Goal: Task Accomplishment & Management: Complete application form

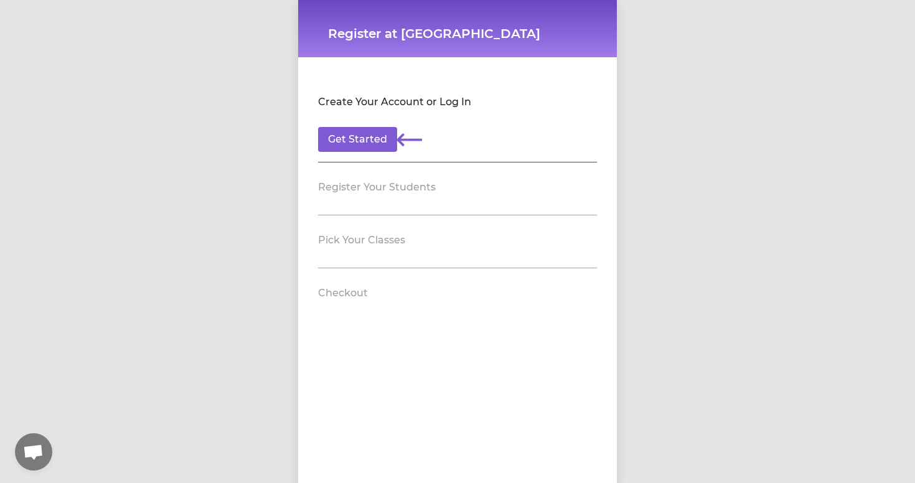
click at [454, 101] on h2 "Create Your Account or Log In" at bounding box center [394, 102] width 153 height 15
click at [381, 143] on button "Get Started" at bounding box center [357, 139] width 79 height 25
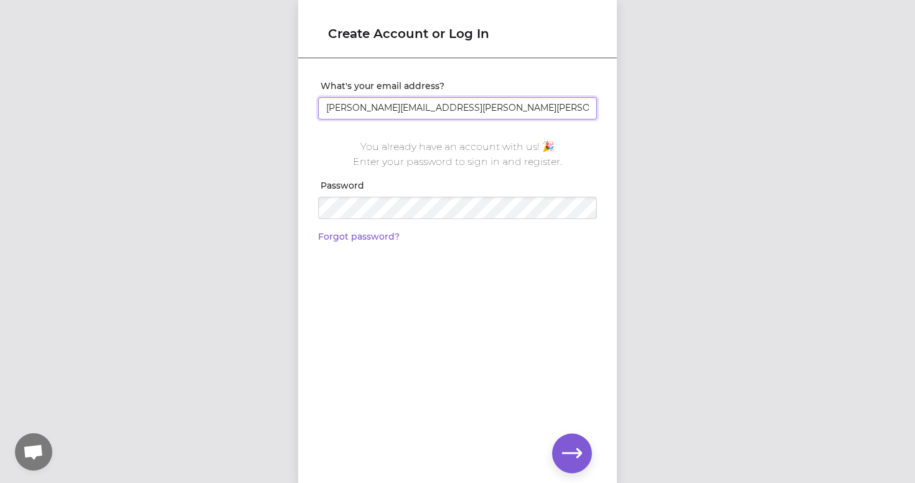
type input "[PERSON_NAME][EMAIL_ADDRESS][PERSON_NAME][PERSON_NAME][DOMAIN_NAME]"
click at [574, 452] on icon "button" at bounding box center [572, 452] width 20 height 9
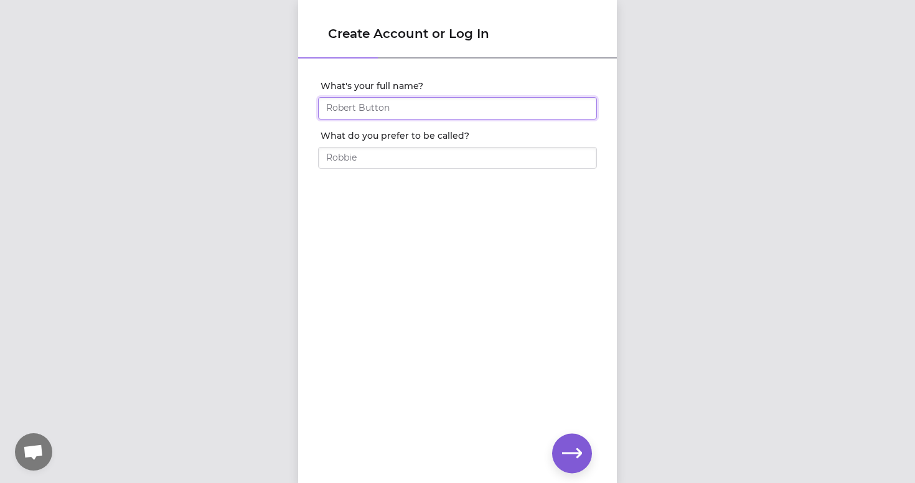
click at [428, 108] on input "What's your full name?" at bounding box center [457, 108] width 279 height 22
click at [398, 109] on input "[PERSON_NAME]" at bounding box center [457, 108] width 279 height 22
type input "C"
type input "[PERSON_NAME]"
click at [577, 447] on icon "button" at bounding box center [572, 453] width 20 height 20
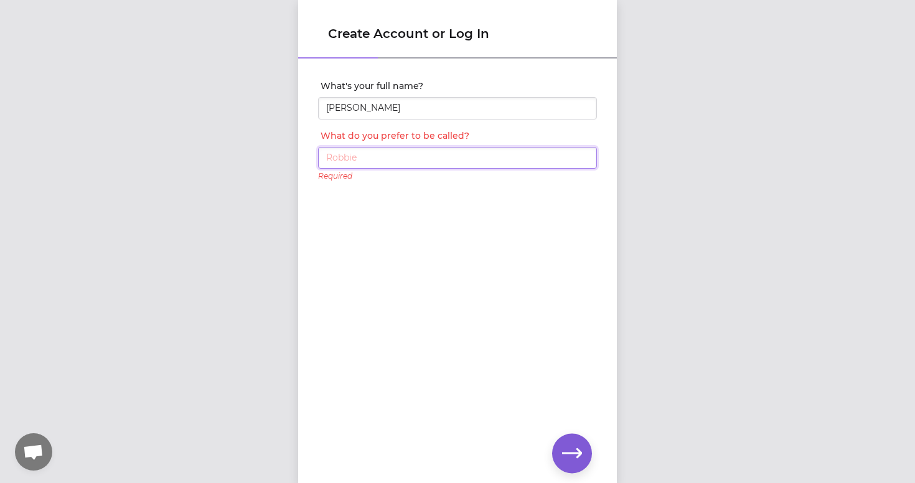
click at [447, 162] on input "What do you prefer to be called?" at bounding box center [457, 158] width 279 height 22
type input "[PERSON_NAME]"
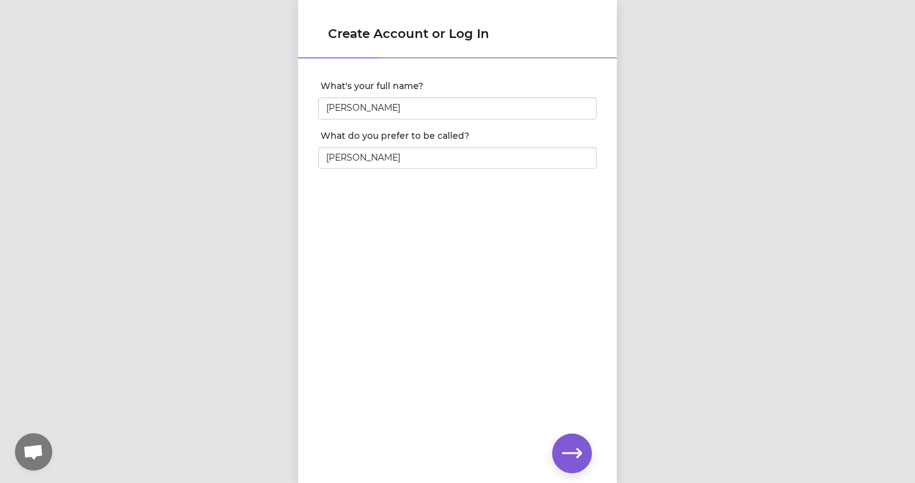
click at [577, 446] on icon "button" at bounding box center [572, 453] width 20 height 20
click at [464, 34] on h1 "Create Account or Log In" at bounding box center [457, 33] width 259 height 17
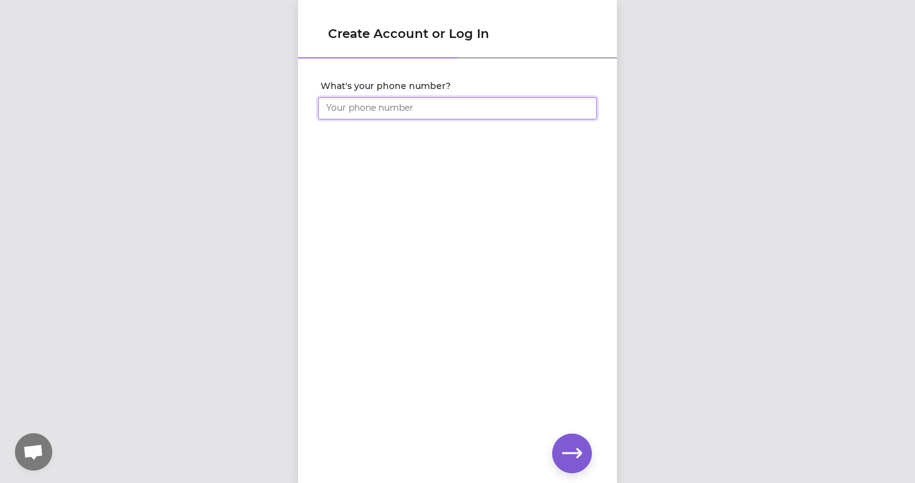
click at [424, 111] on input "What's your phone number?" at bounding box center [457, 108] width 279 height 22
type input "[PHONE_NUMBER]"
click at [574, 453] on icon "button" at bounding box center [572, 452] width 20 height 9
